Goal: Task Accomplishment & Management: Manage account settings

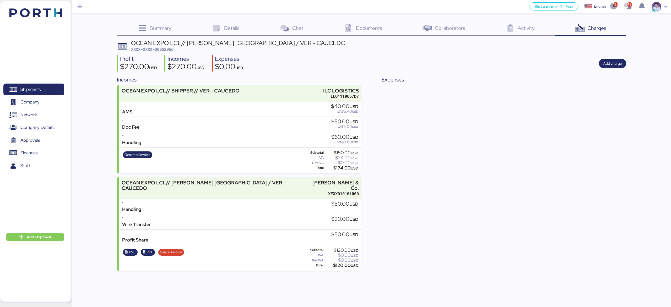
click at [318, 72] on div "OCEAN EXPO LCL// [PERSON_NAME][GEOGRAPHIC_DATA] [GEOGRAPHIC_DATA] / VER - CAUCE…" at bounding box center [371, 155] width 509 height 231
click at [614, 64] on span "Add charge" at bounding box center [612, 63] width 19 height 6
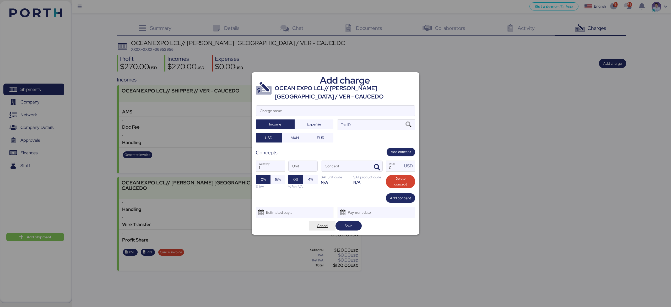
click at [329, 225] on span "Cancel" at bounding box center [323, 225] width 18 height 7
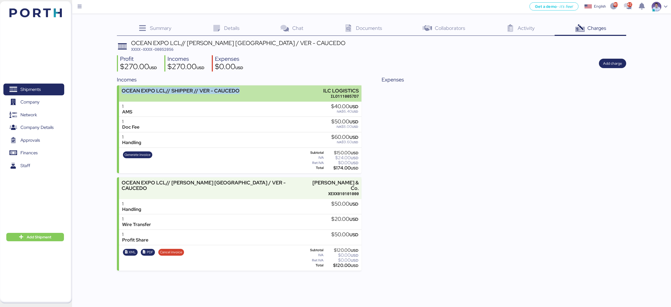
copy div "OCEAN EXPO LCL// SHIPPER // VER - CAUCEDO"
drag, startPoint x: 240, startPoint y: 89, endPoint x: 122, endPoint y: 92, distance: 117.3
click at [122, 92] on div "OCEAN EXPO LCL// SHIPPER // VER - CAUCEDO ILC LOGISTICS ILO1110057D7" at bounding box center [240, 93] width 242 height 16
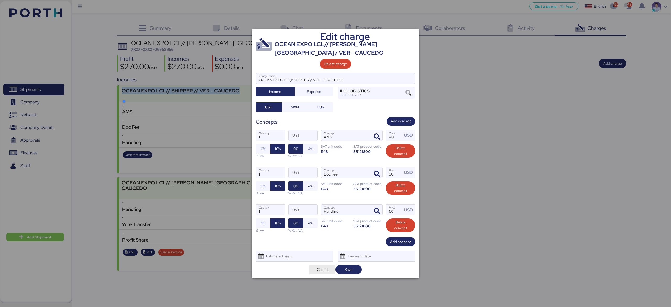
click at [324, 269] on span "Cancel" at bounding box center [322, 270] width 11 height 6
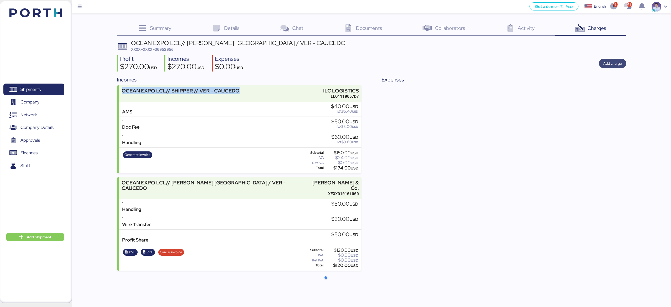
click at [613, 65] on span "Add charge" at bounding box center [612, 63] width 19 height 6
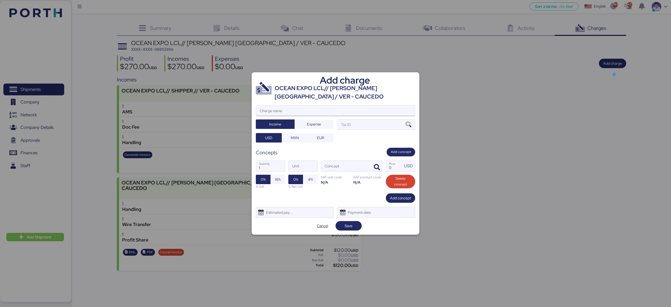
click at [340, 109] on input "Charge name" at bounding box center [335, 111] width 159 height 10
paste input "OCEAN EXPO LCL// SHIPPER // VER - CAUCEDO"
type input "OCEAN EXPO LCL// SHIPPER // VER - CAUCEDO"
click at [392, 127] on div "Tax ID" at bounding box center [377, 125] width 78 height 10
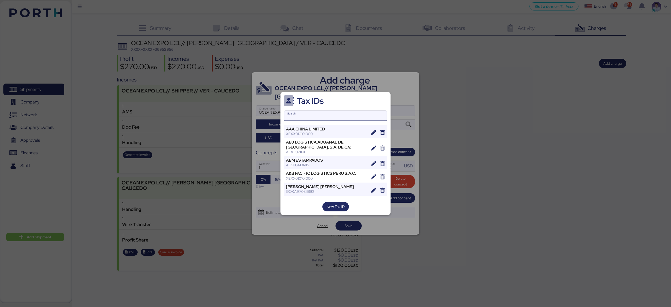
click at [344, 117] on input "Search" at bounding box center [336, 116] width 102 height 10
click at [397, 90] on div at bounding box center [335, 153] width 671 height 307
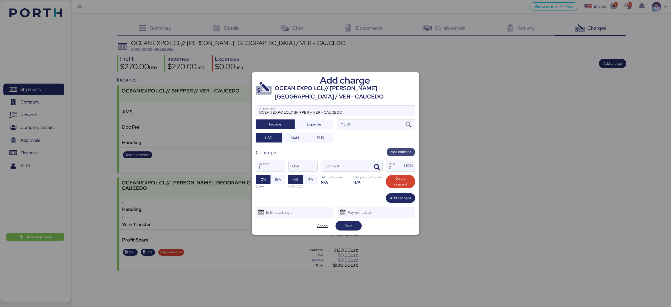
click at [406, 151] on span "Add concept" at bounding box center [401, 152] width 20 height 6
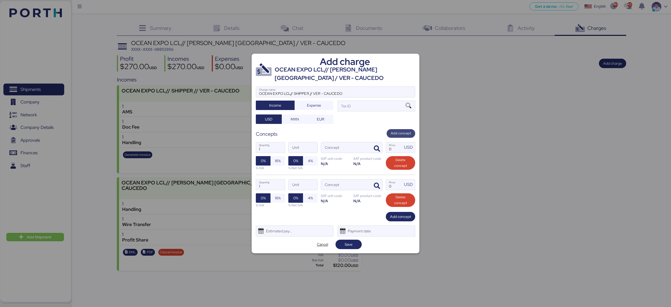
click at [408, 131] on span "Add concept" at bounding box center [401, 134] width 20 height 6
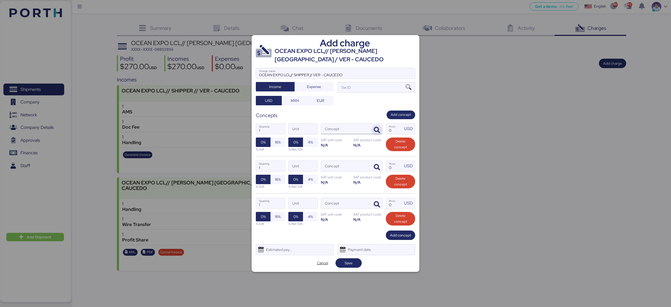
click at [375, 129] on icon "button" at bounding box center [377, 130] width 6 height 6
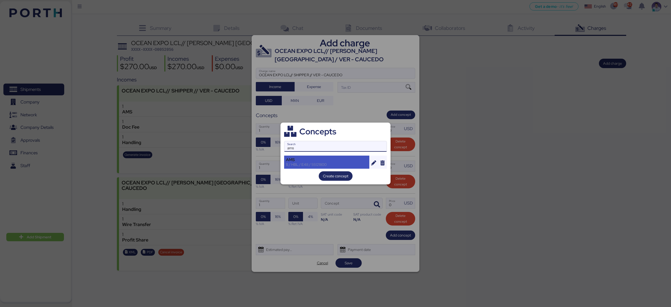
type input "ams"
click at [345, 167] on div "$ / HBL / E48 / 55121800" at bounding box center [327, 164] width 82 height 5
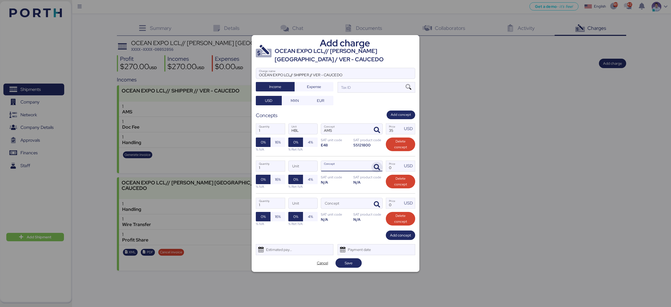
click at [374, 168] on icon "button" at bounding box center [377, 167] width 6 height 6
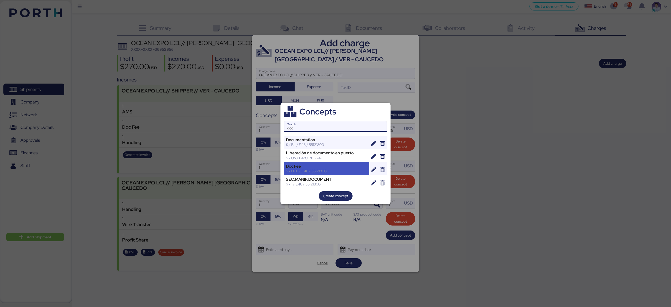
type input "doc"
click at [334, 166] on div "Doc Fee" at bounding box center [327, 166] width 82 height 5
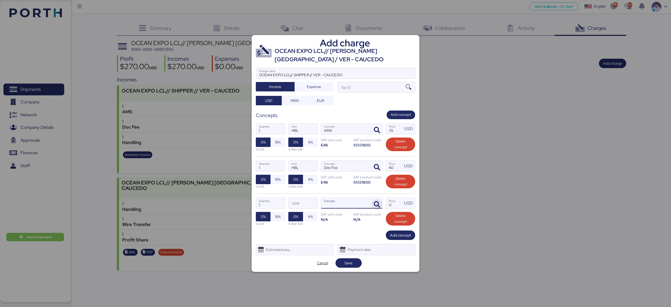
click at [378, 203] on icon "button" at bounding box center [377, 205] width 6 height 6
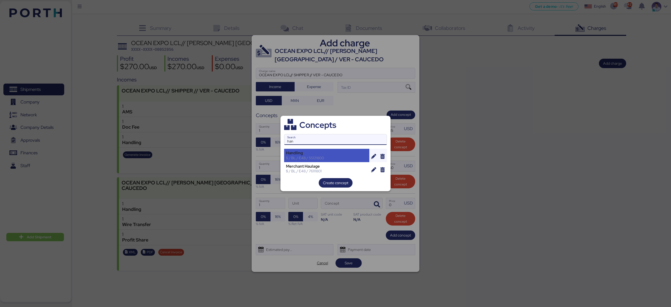
type input "han"
click at [333, 152] on div "Handling" at bounding box center [327, 153] width 82 height 5
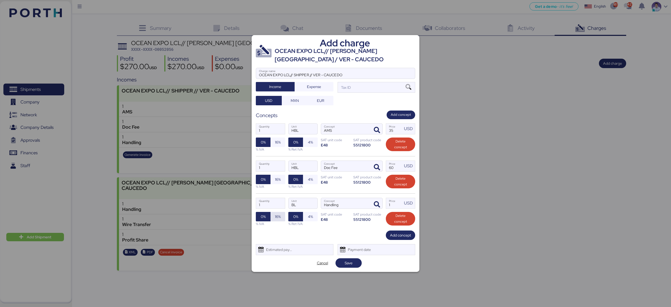
click at [282, 220] on span "16%" at bounding box center [278, 216] width 15 height 9
click at [283, 181] on span "16%" at bounding box center [278, 179] width 15 height 9
click at [281, 141] on span "16%" at bounding box center [278, 142] width 6 height 6
click at [347, 263] on span "Save" at bounding box center [349, 263] width 8 height 6
click at [393, 88] on div "Tax ID" at bounding box center [377, 87] width 78 height 10
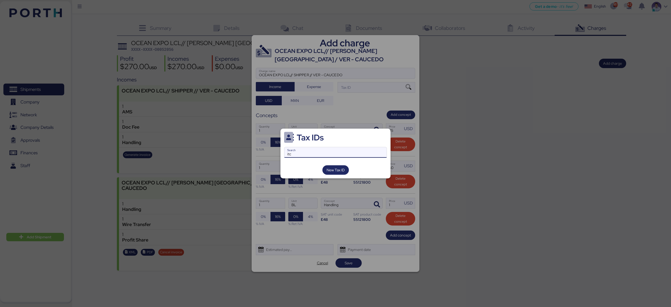
type input "itc"
click at [377, 92] on div at bounding box center [335, 153] width 671 height 307
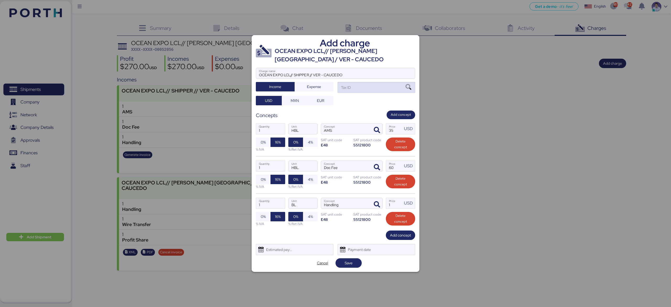
click at [407, 87] on icon at bounding box center [408, 87] width 9 height 6
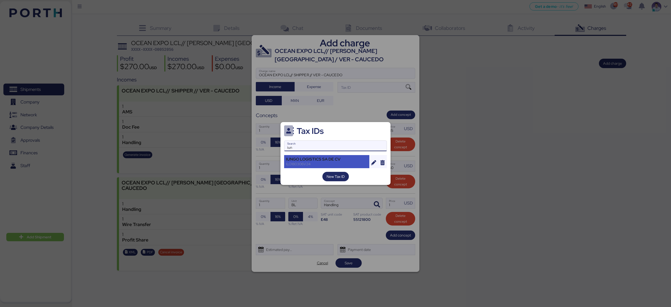
type input "iun"
click at [344, 165] on div "ILO180306V24" at bounding box center [327, 164] width 82 height 5
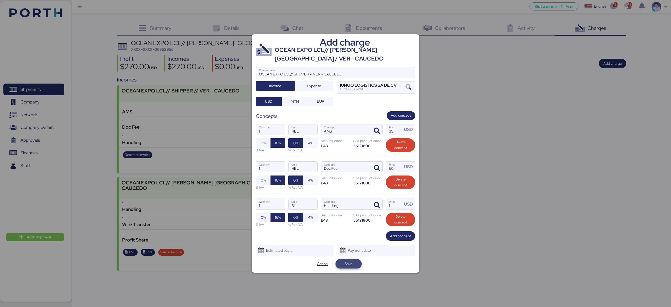
click at [356, 264] on span "Save" at bounding box center [349, 263] width 18 height 7
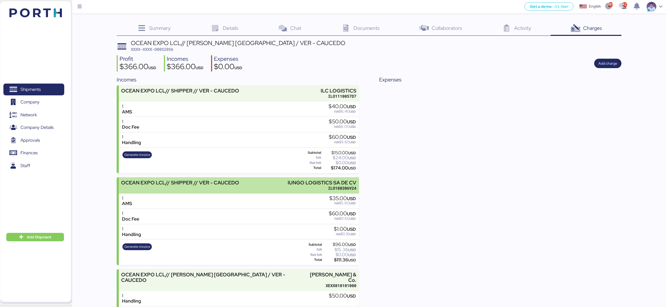
click at [327, 189] on div "ILO180306V24" at bounding box center [322, 189] width 69 height 6
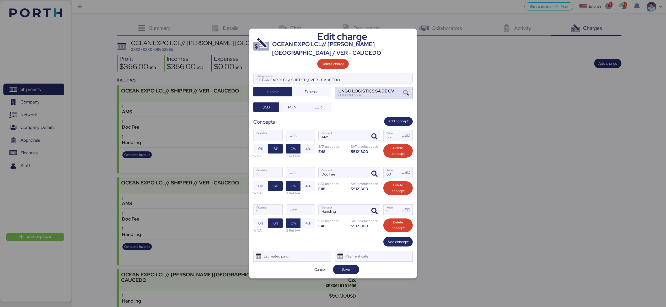
click at [409, 93] on icon at bounding box center [406, 93] width 9 height 6
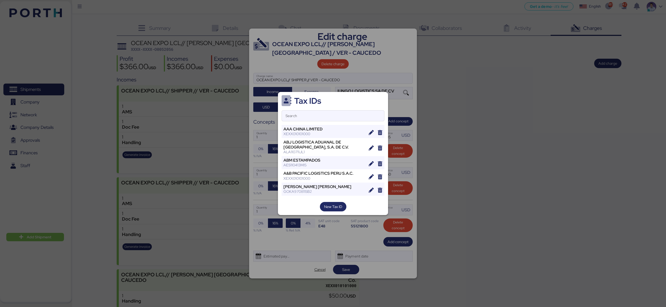
click at [402, 69] on div at bounding box center [333, 153] width 666 height 307
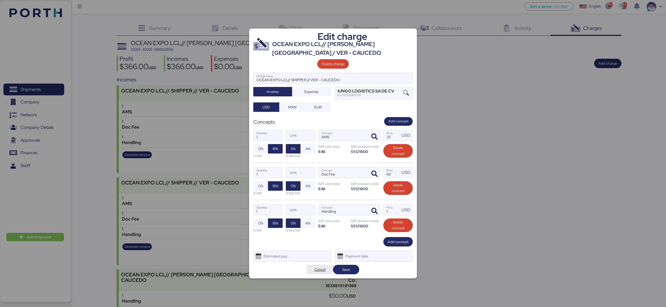
click at [323, 269] on span "Cancel" at bounding box center [319, 270] width 11 height 6
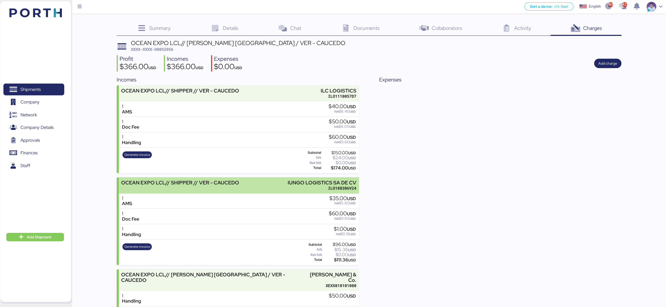
click at [314, 187] on div "ILO180306V24" at bounding box center [322, 189] width 69 height 6
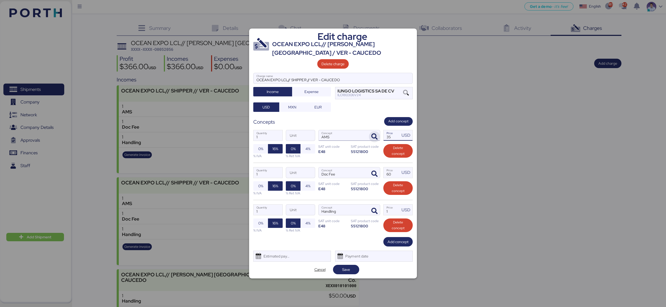
drag, startPoint x: 394, startPoint y: 137, endPoint x: 377, endPoint y: 138, distance: 17.1
click at [377, 138] on div "1 Quantity Unit AMS Concept 35 Price USD 0% 16% % IVA 0% 4% % Ret IVA SAT unit …" at bounding box center [332, 144] width 159 height 37
type input "40"
drag, startPoint x: 394, startPoint y: 173, endPoint x: 359, endPoint y: 173, distance: 34.4
click at [359, 173] on div "1 Quantity Unit Doc Fee Concept 60 Price USD 0% 16% % IVA 0% 4% % Ret IVA SAT u…" at bounding box center [332, 181] width 159 height 37
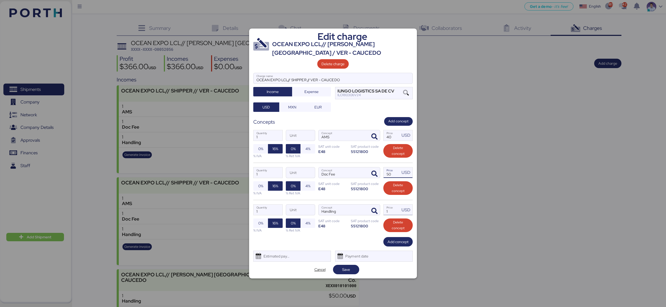
type input "50"
drag, startPoint x: 392, startPoint y: 212, endPoint x: 367, endPoint y: 210, distance: 24.7
click at [368, 210] on div "1 Quantity Unit Handling Concept 1 Price USD 0% 16% % IVA 0% 4% % Ret IVA SAT u…" at bounding box center [332, 218] width 159 height 37
type input "60"
click at [371, 200] on div "1 Quantity Unit Handling Concept 60 Price USD 0% 16% % IVA 0% 4% % Ret IVA SAT …" at bounding box center [332, 218] width 159 height 37
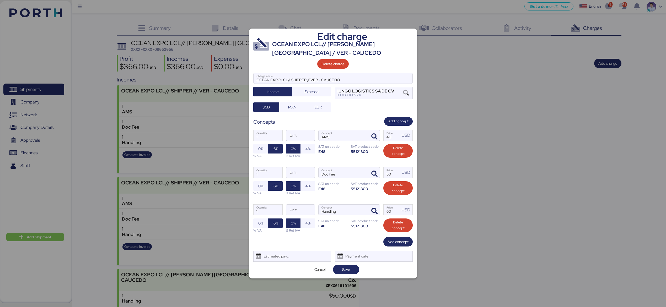
click at [371, 231] on div "1 Quantity Unit Handling Concept 60 Price USD 0% 16% % IVA 0% 4% % Ret IVA SAT …" at bounding box center [332, 218] width 159 height 37
click at [345, 271] on span "Save" at bounding box center [346, 270] width 8 height 6
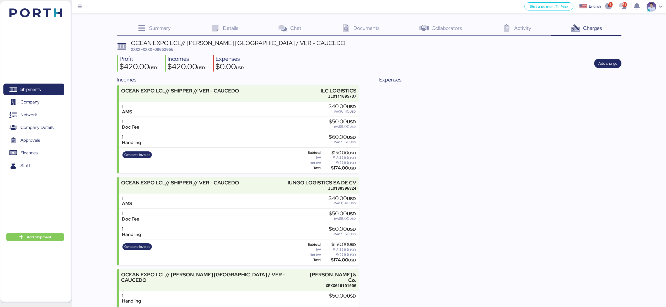
click at [441, 137] on div "Expenses" at bounding box center [500, 219] width 242 height 287
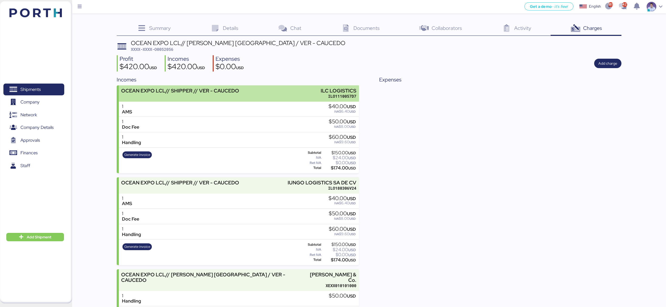
click at [325, 94] on div "ILO1110057D7" at bounding box center [339, 97] width 36 height 6
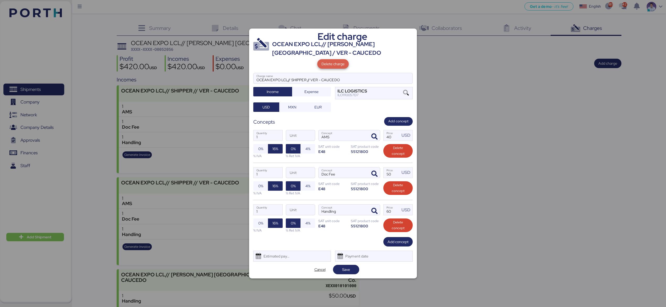
click at [340, 62] on span "Delete charge" at bounding box center [333, 64] width 23 height 6
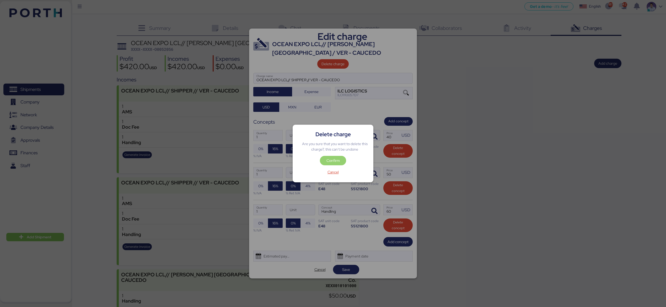
click at [339, 159] on span "Confirm" at bounding box center [333, 161] width 13 height 6
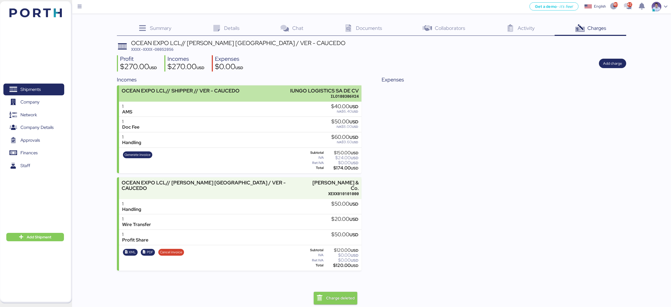
click at [337, 92] on div "IUNGO LOGISTICS SA DE CV" at bounding box center [324, 91] width 69 height 6
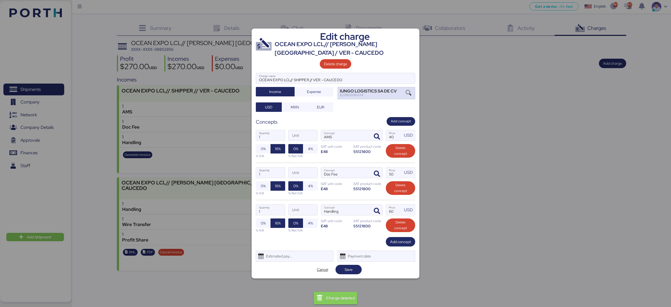
click at [349, 94] on div "ILO180306V24" at bounding box center [368, 95] width 57 height 4
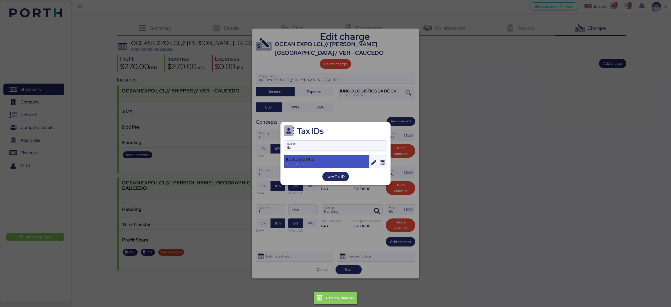
type input "ilc"
click at [324, 159] on div "ILC LOGISTICS" at bounding box center [327, 159] width 82 height 5
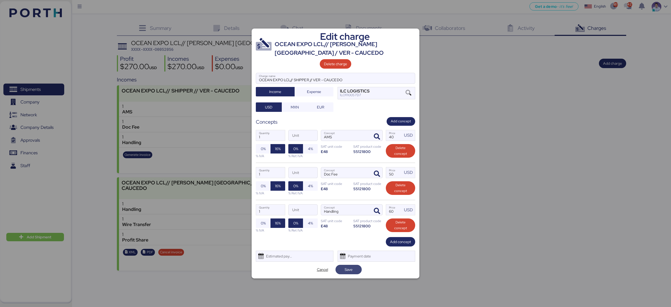
click at [358, 267] on span "Save" at bounding box center [349, 269] width 26 height 9
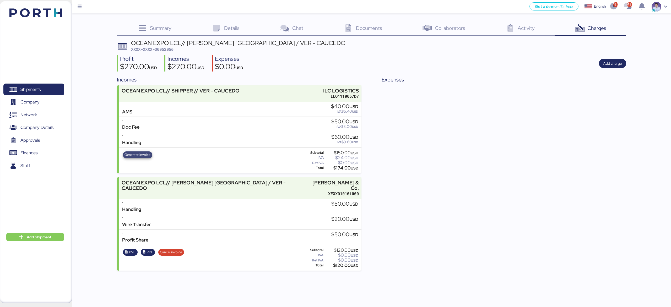
click at [136, 153] on span "Generate invoice" at bounding box center [138, 155] width 26 height 6
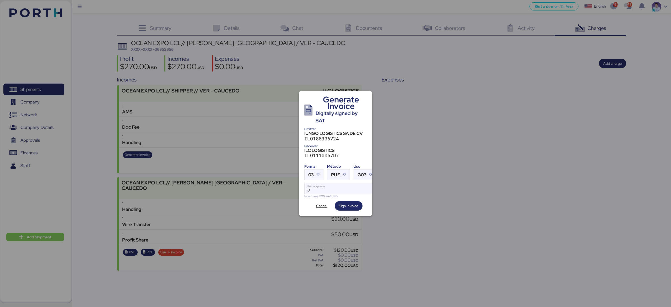
click at [322, 171] on div at bounding box center [318, 175] width 9 height 10
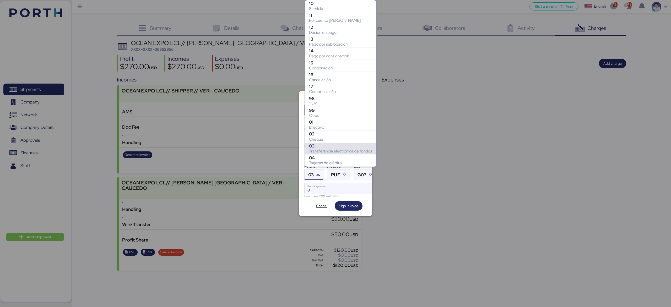
scroll to position [61, 0]
click at [325, 51] on div "99" at bounding box center [340, 51] width 63 height 5
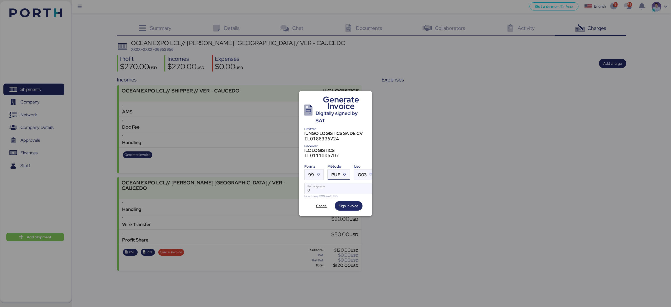
click at [341, 173] on div at bounding box center [345, 175] width 9 height 10
click at [341, 194] on div "PPD" at bounding box center [360, 192] width 56 height 5
click at [347, 186] on input "Exchange rate" at bounding box center [341, 189] width 72 height 10
click at [356, 203] on span "Sign invoice" at bounding box center [348, 206] width 19 height 6
click at [329, 188] on input "18.79" at bounding box center [341, 189] width 72 height 10
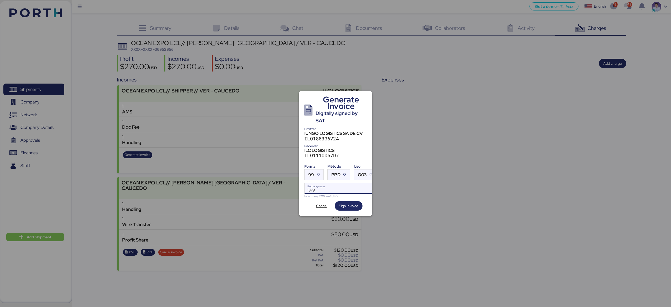
type input "18.79"
click at [343, 203] on span "Sign invoice" at bounding box center [348, 206] width 19 height 6
click at [341, 189] on input "18.79" at bounding box center [341, 189] width 72 height 10
click at [361, 173] on span "G03" at bounding box center [362, 175] width 9 height 4
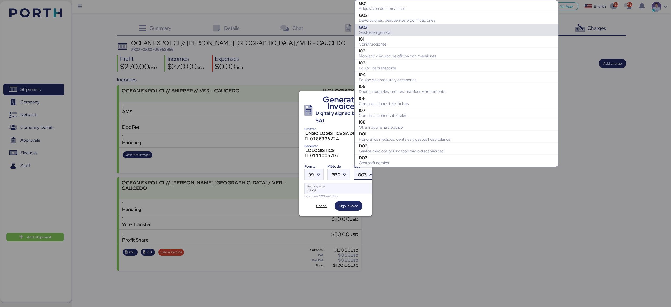
scroll to position [24, 0]
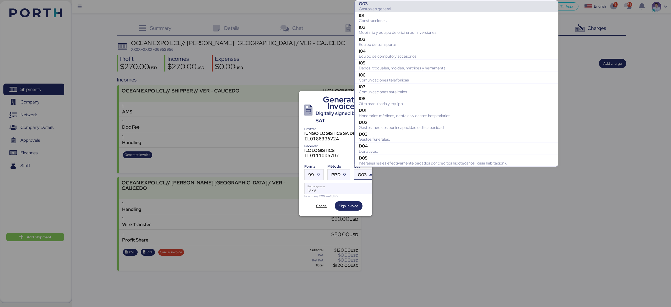
click at [381, 6] on div "G03" at bounding box center [456, 3] width 195 height 5
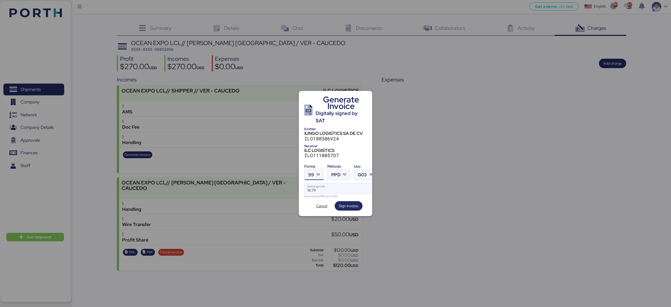
click at [314, 173] on div at bounding box center [318, 175] width 9 height 10
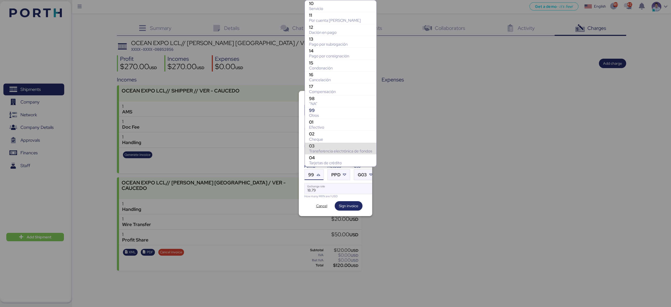
click at [335, 153] on div "Transferencia electrónica de fondos" at bounding box center [340, 151] width 63 height 5
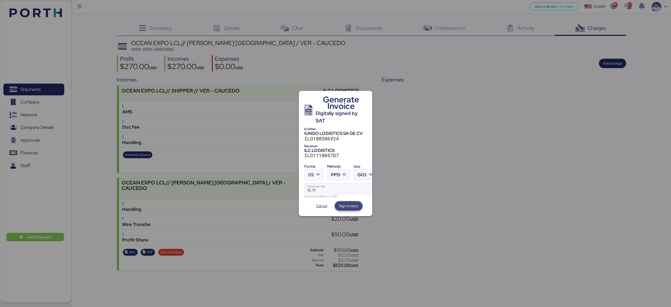
click at [355, 203] on span "Sign invoice" at bounding box center [348, 206] width 19 height 6
click at [321, 173] on div at bounding box center [318, 175] width 9 height 10
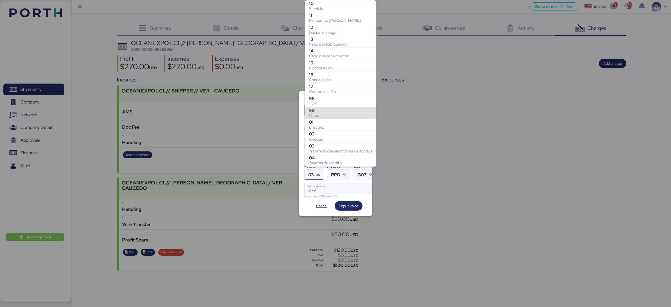
click at [320, 118] on div "Otros" at bounding box center [340, 115] width 63 height 5
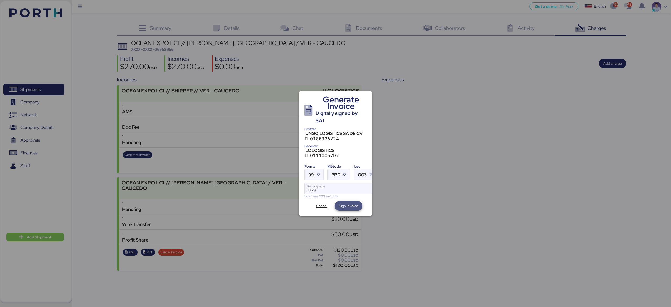
click at [352, 201] on span "Sign invoice" at bounding box center [349, 205] width 28 height 9
click at [393, 88] on div at bounding box center [335, 153] width 671 height 307
